Goal: Contribute content

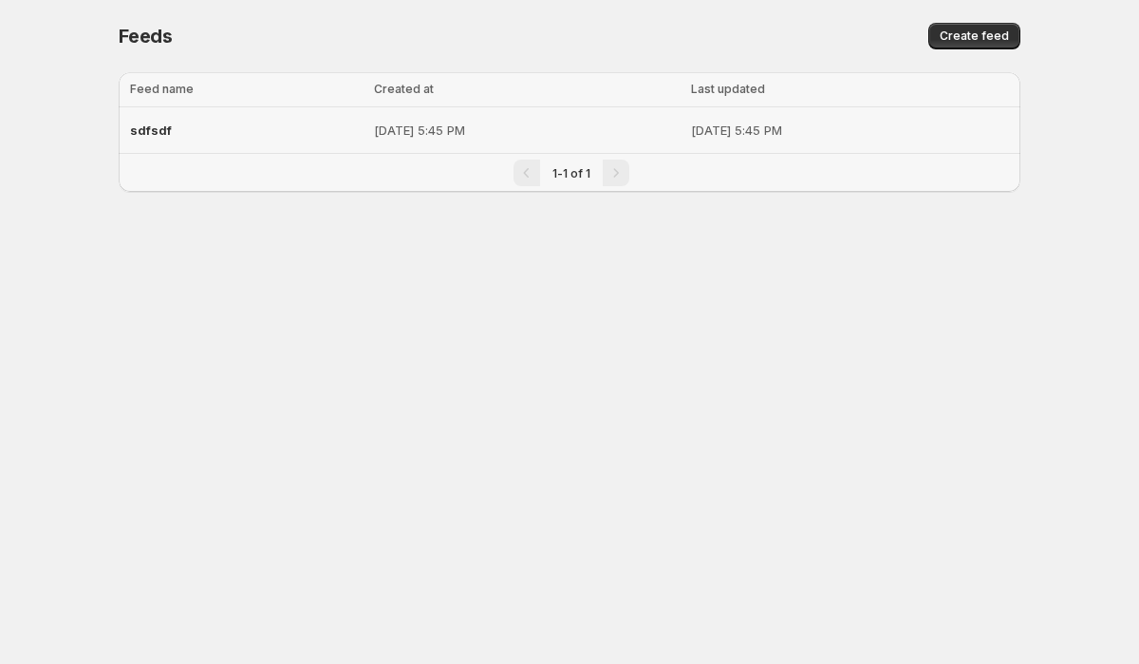
click at [285, 135] on div "sdfsdf" at bounding box center [246, 130] width 233 height 34
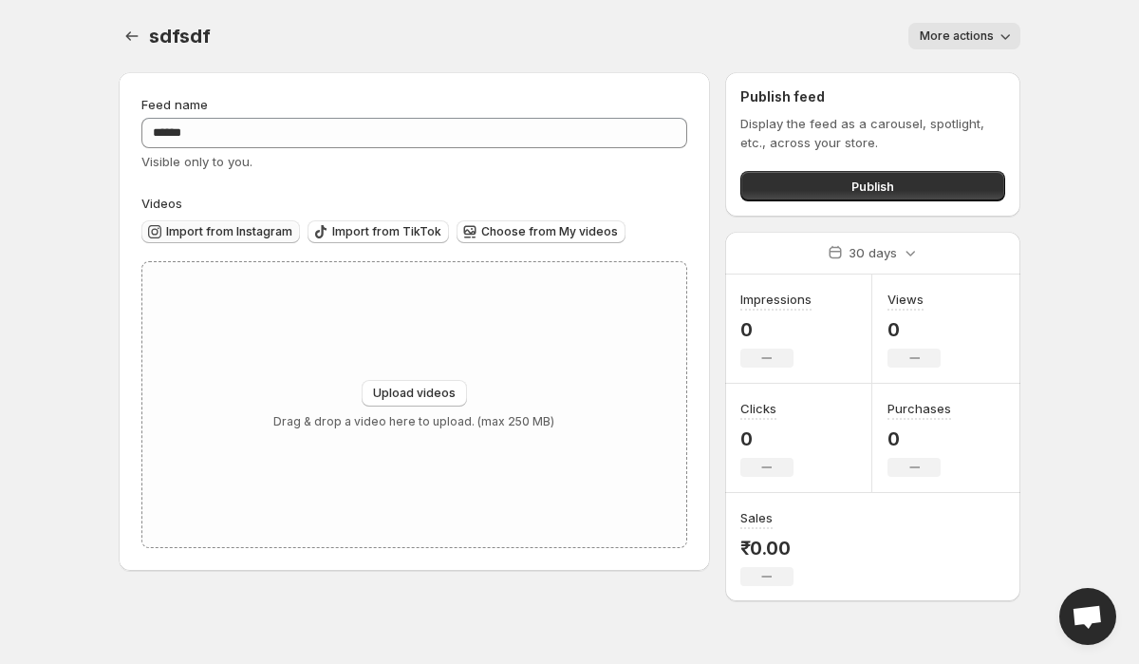
click at [257, 229] on span "Import from Instagram" at bounding box center [229, 231] width 126 height 15
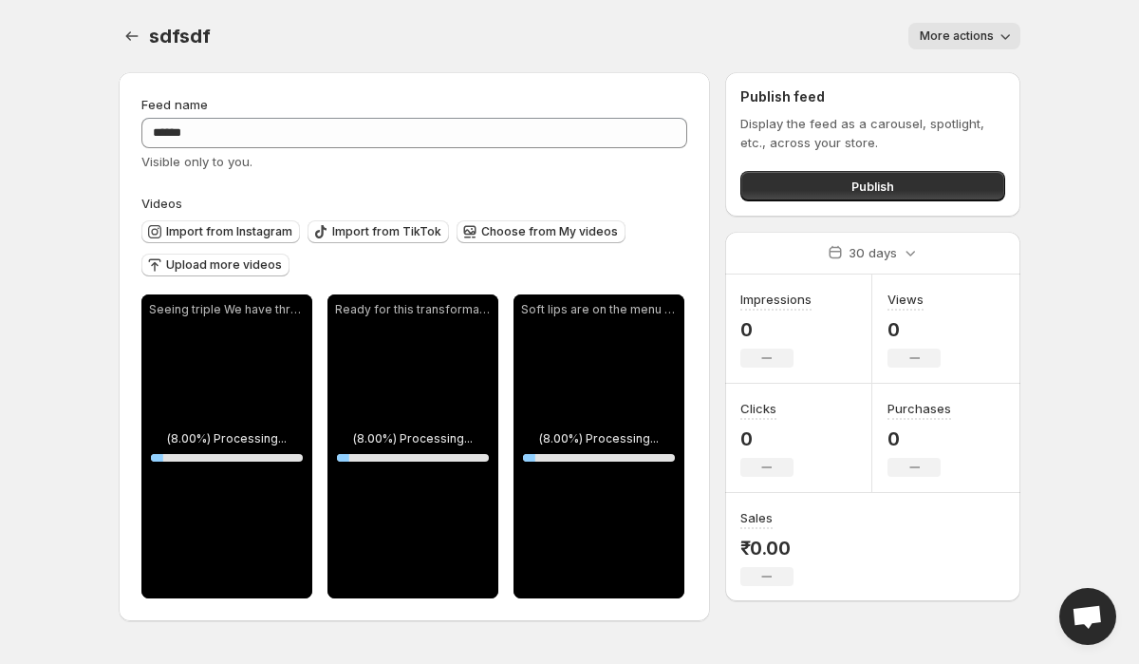
click at [461, 15] on div "sdfsdf. This page is ready sdfsdf More actions More actions More actions" at bounding box center [570, 36] width 902 height 72
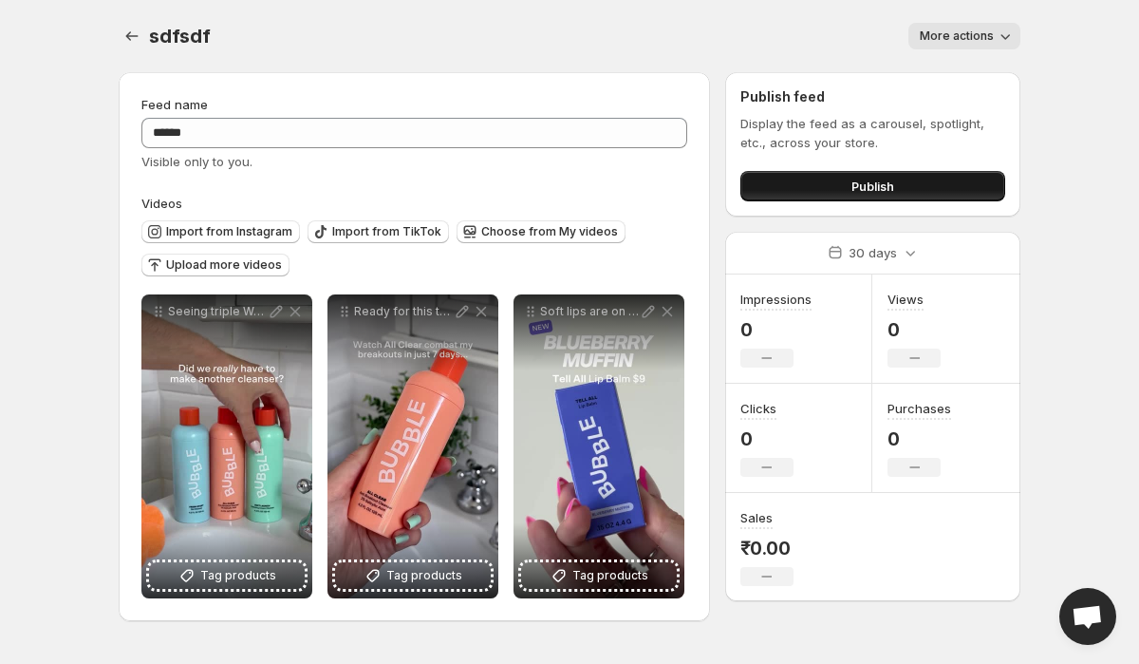
click at [856, 189] on span "Publish" at bounding box center [873, 186] width 43 height 19
